Goal: Task Accomplishment & Management: Use online tool/utility

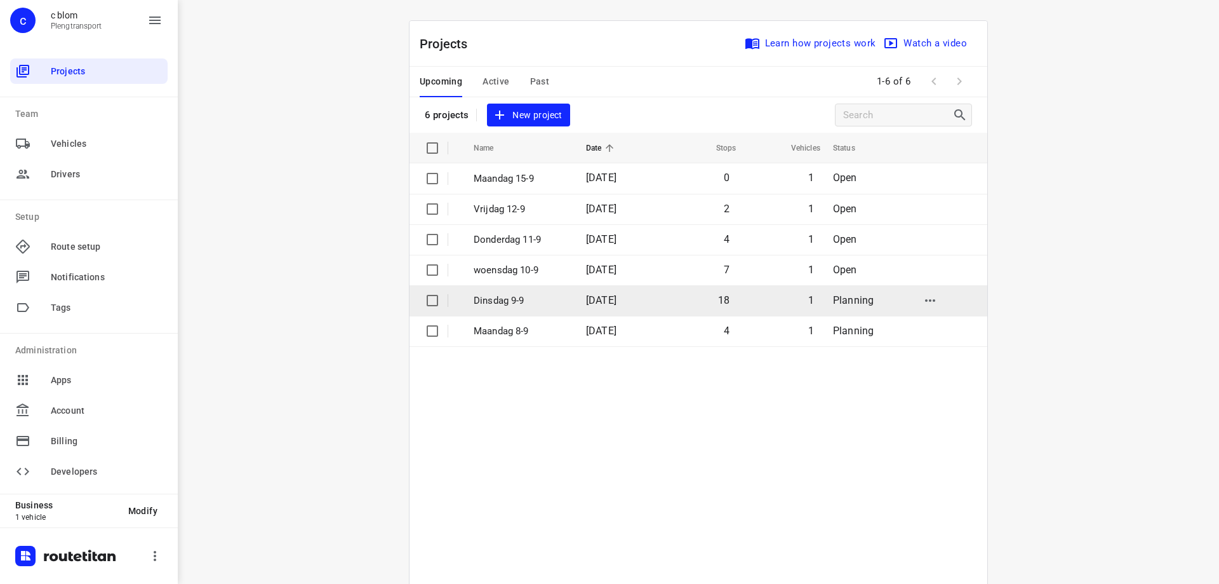
click at [586, 294] on span "[DATE]" at bounding box center [601, 300] width 30 height 12
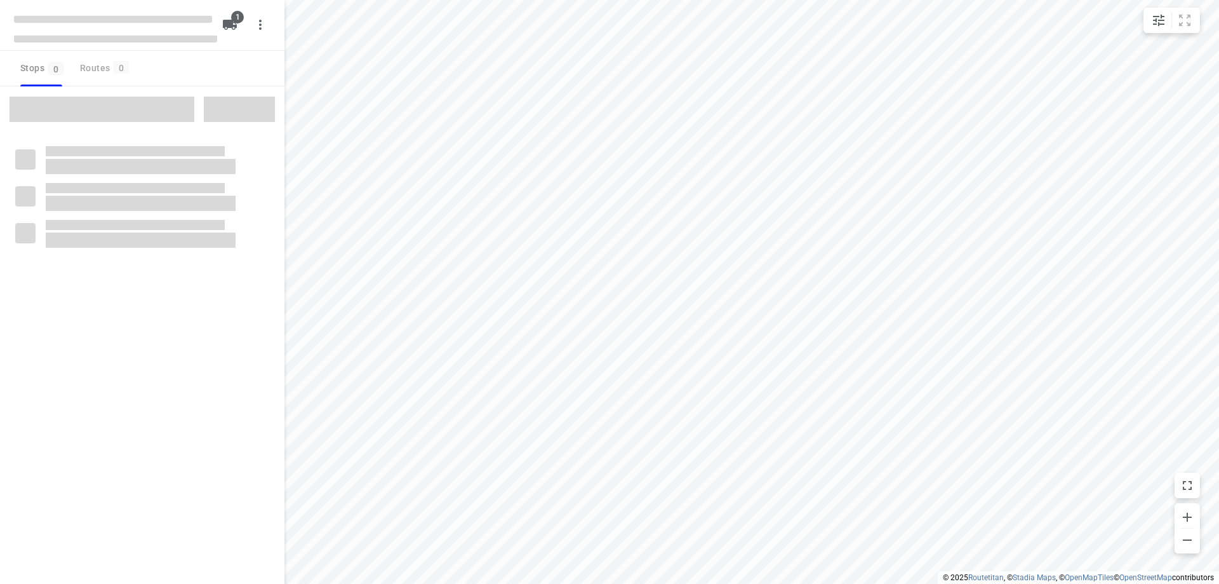
type input "distance"
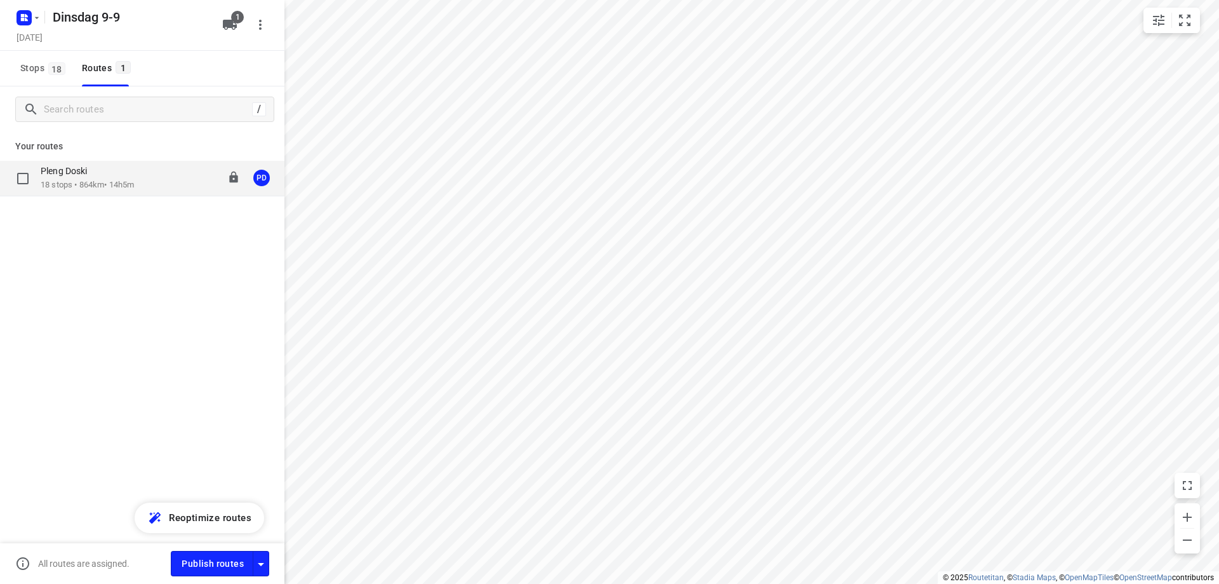
click at [157, 189] on div "Pleng Doski 18 stops • 864km • 14h5m 08:00-22:10 PD" at bounding box center [163, 178] width 244 height 26
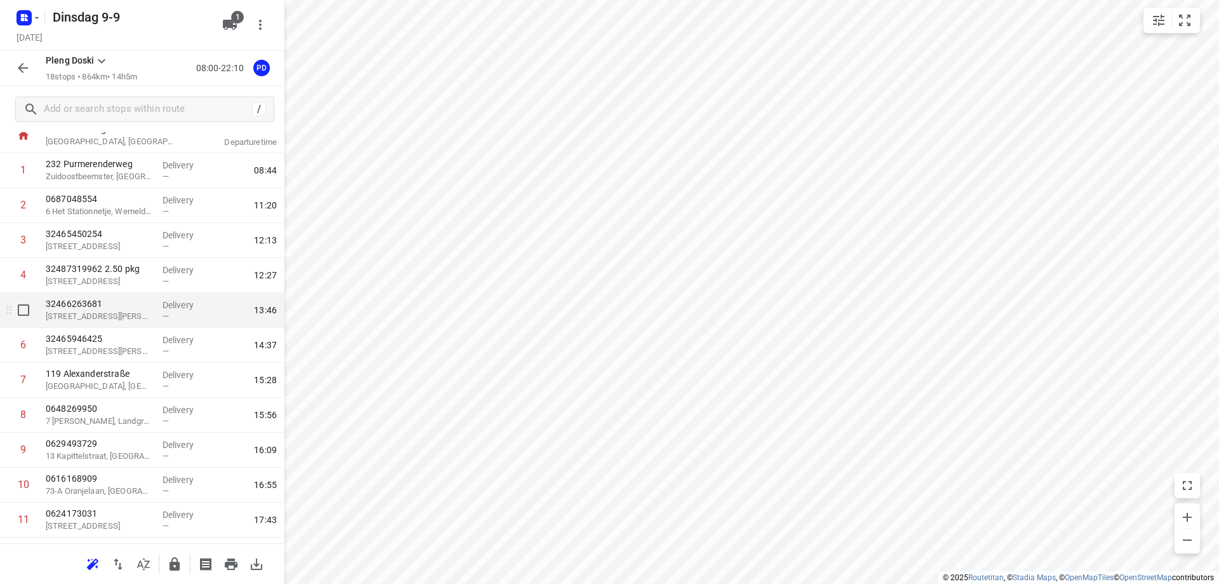
scroll to position [63, 0]
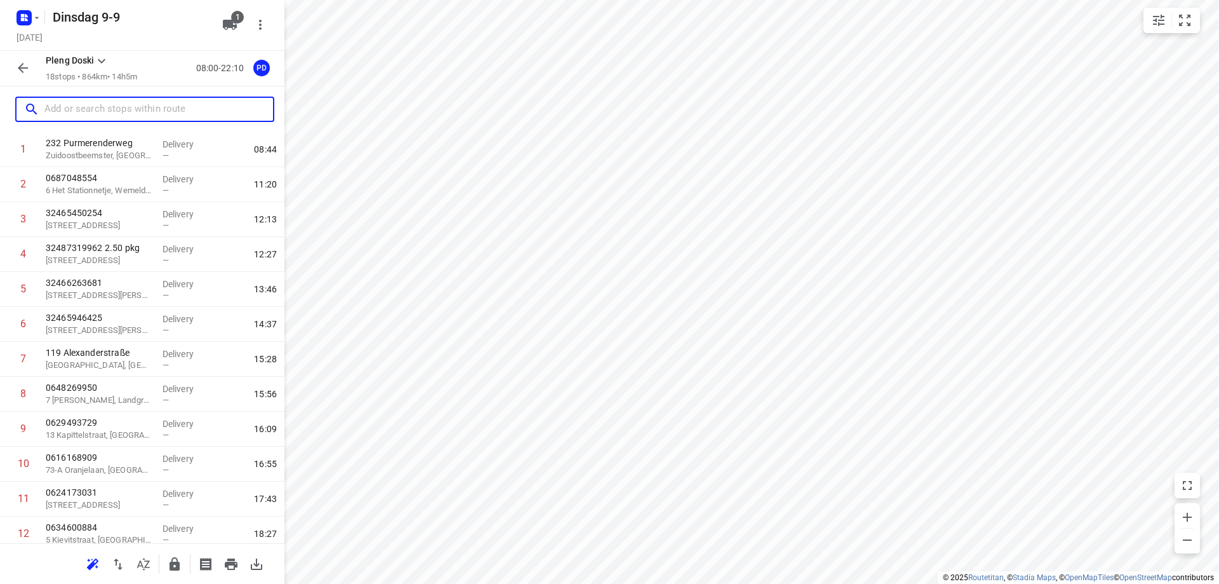
click at [123, 112] on input "text" at bounding box center [158, 110] width 229 height 20
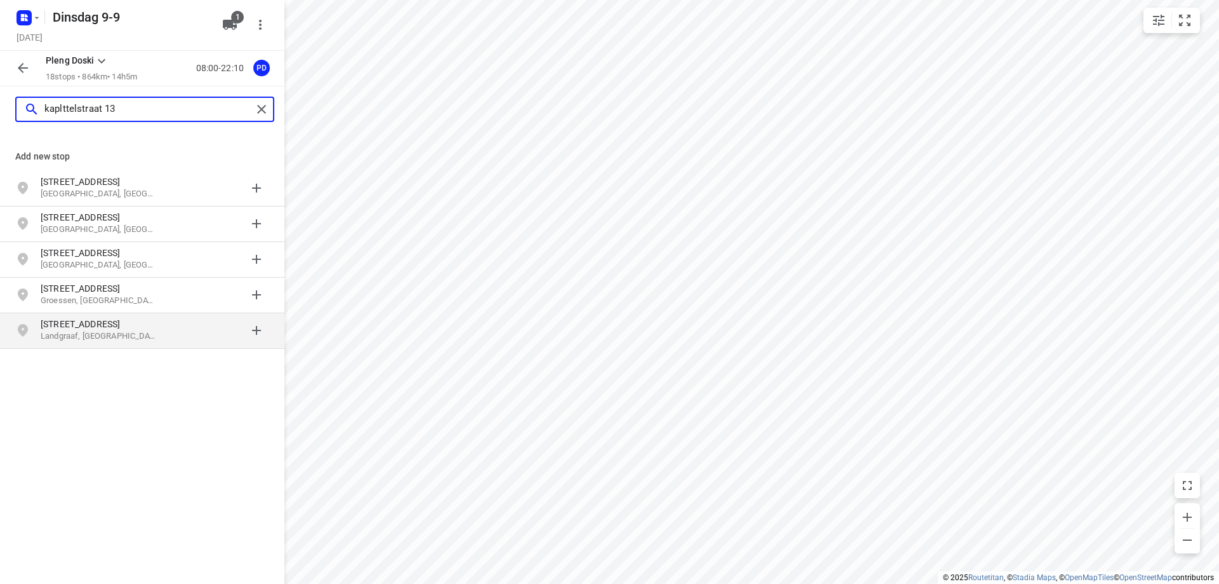
type input "kaplttelstraat 13"
click at [132, 330] on p "[STREET_ADDRESS]" at bounding box center [99, 323] width 117 height 13
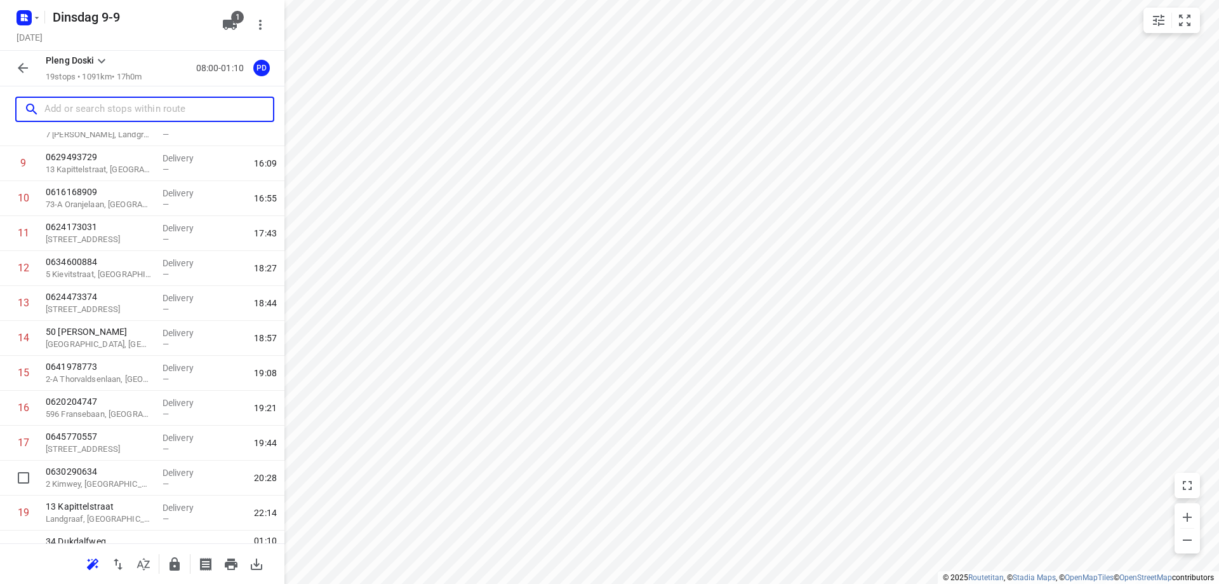
scroll to position [351, 0]
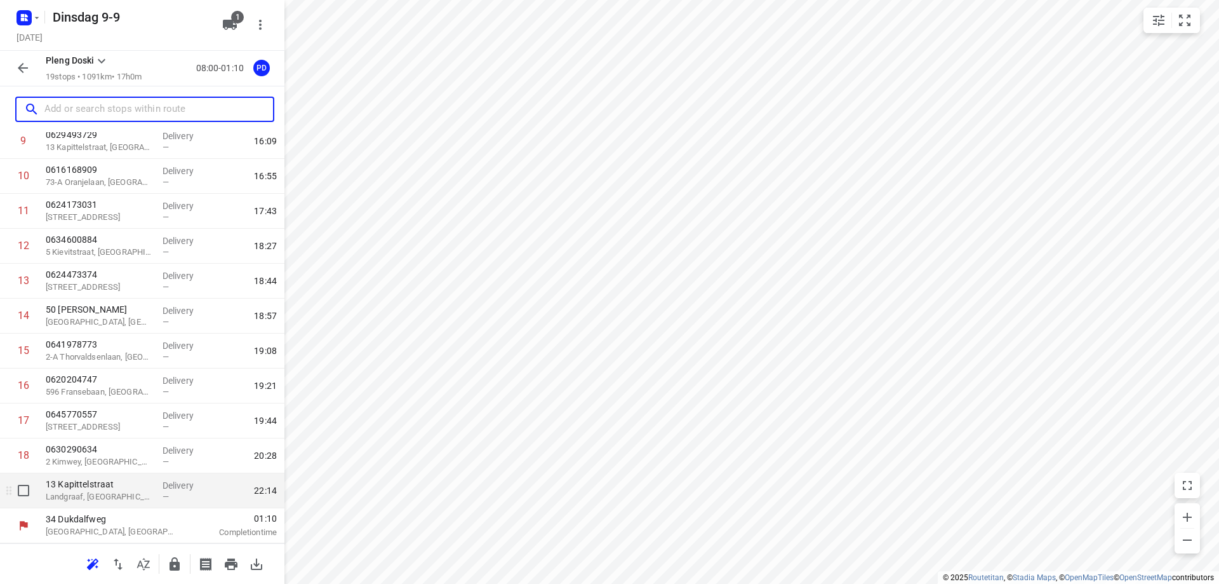
click at [148, 497] on p "Landgraaf, [GEOGRAPHIC_DATA]" at bounding box center [99, 496] width 107 height 13
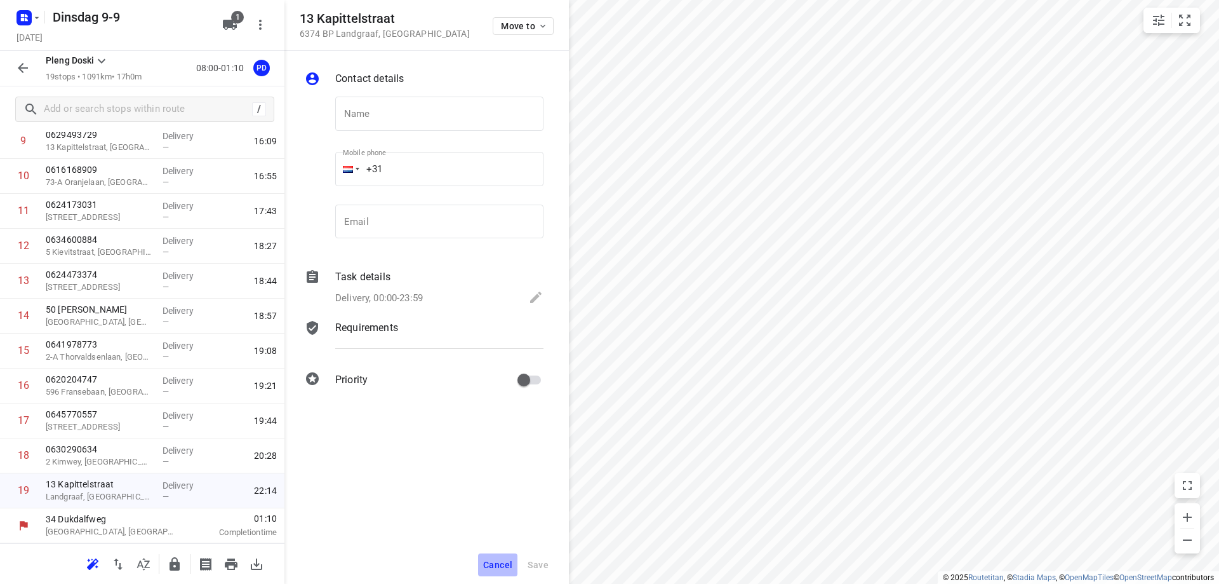
click at [511, 561] on span "Cancel" at bounding box center [497, 564] width 29 height 10
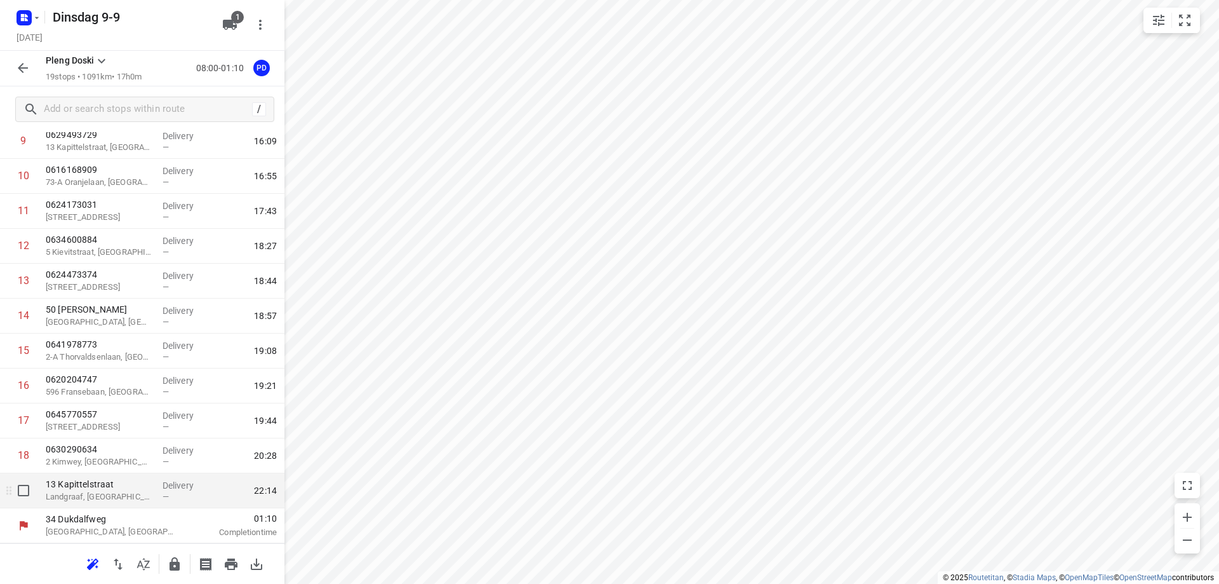
click at [102, 500] on p "Landgraaf, [GEOGRAPHIC_DATA]" at bounding box center [99, 496] width 107 height 13
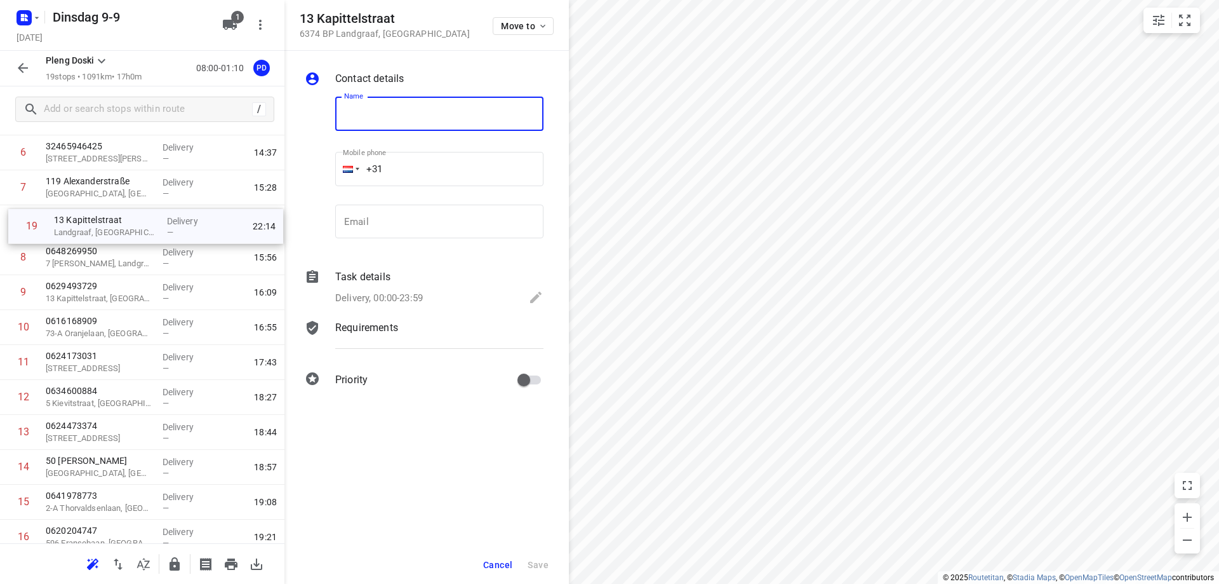
scroll to position [231, 0]
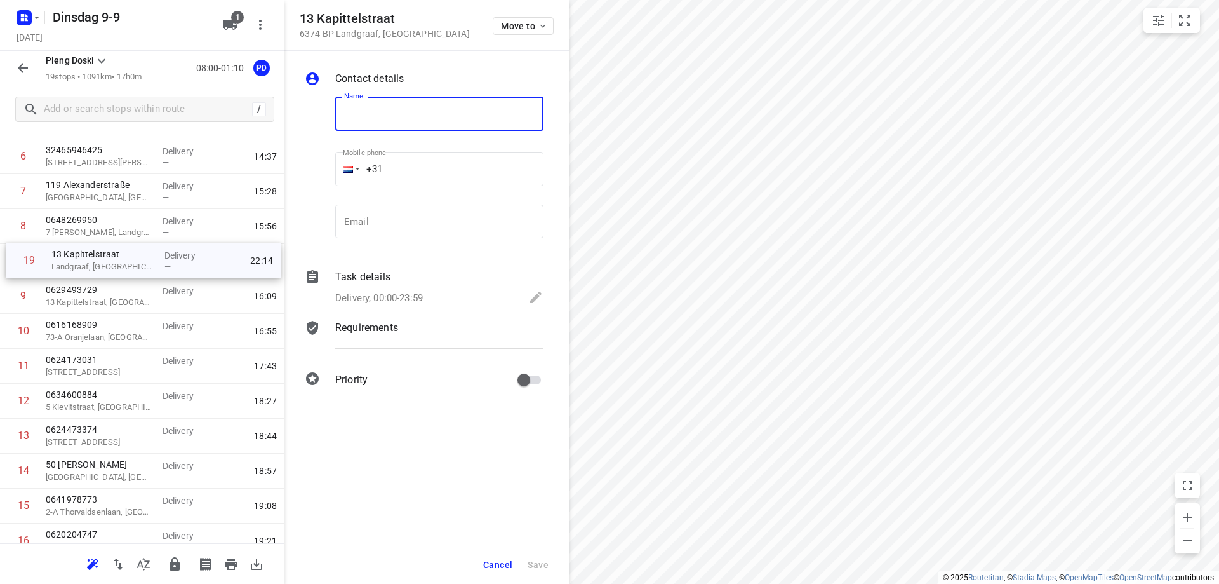
drag, startPoint x: 70, startPoint y: 497, endPoint x: 76, endPoint y: 260, distance: 236.3
click at [76, 260] on div "1 [GEOGRAPHIC_DATA], [GEOGRAPHIC_DATA] Delivery — 08:44 2 0687048554 [GEOGRAPHI…" at bounding box center [142, 296] width 284 height 664
click at [498, 567] on span "Cancel" at bounding box center [497, 564] width 29 height 10
